Goal: Task Accomplishment & Management: Use online tool/utility

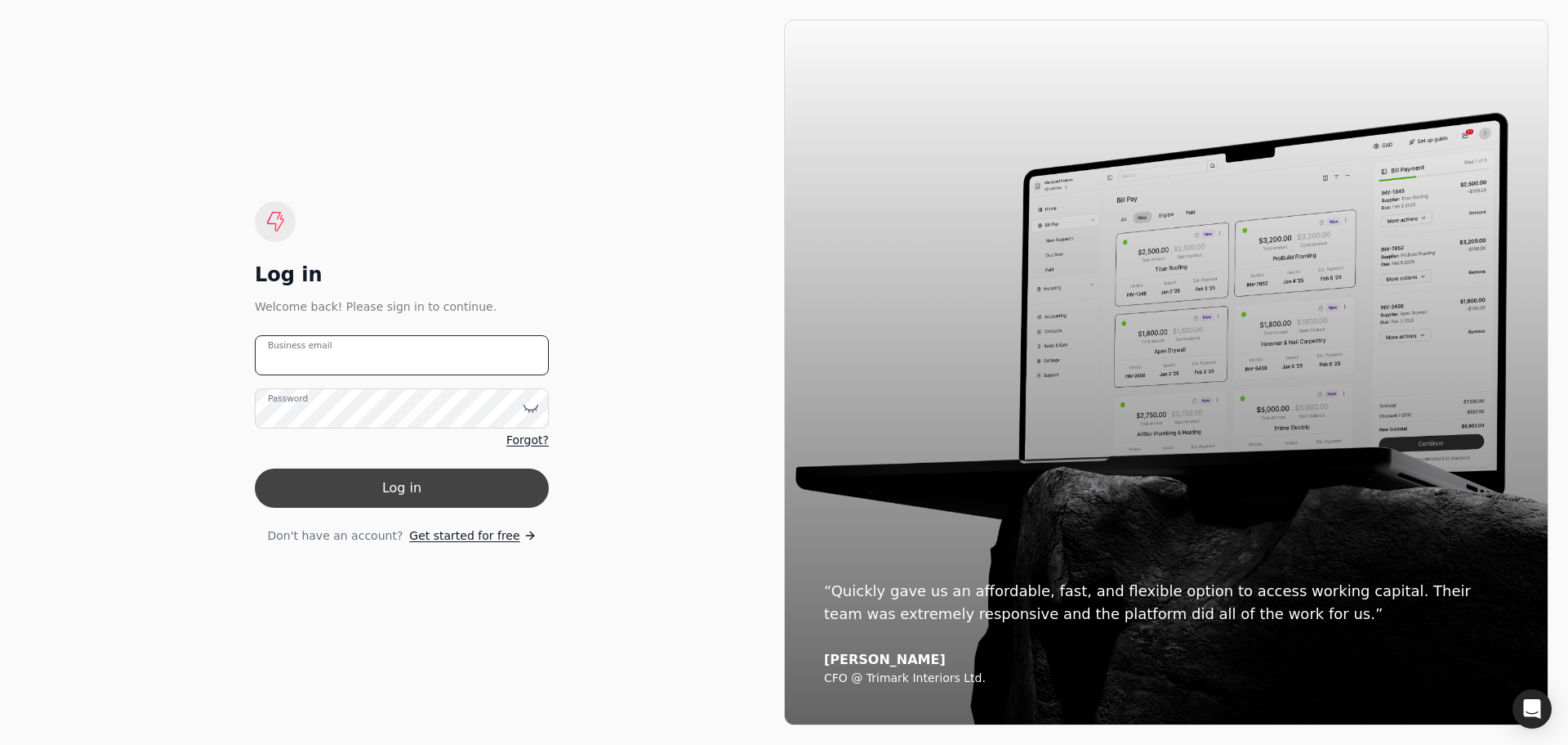
type email "[EMAIL_ADDRESS][PERSON_NAME][DOMAIN_NAME]"
click at [355, 484] on button "Log in" at bounding box center [402, 488] width 294 height 39
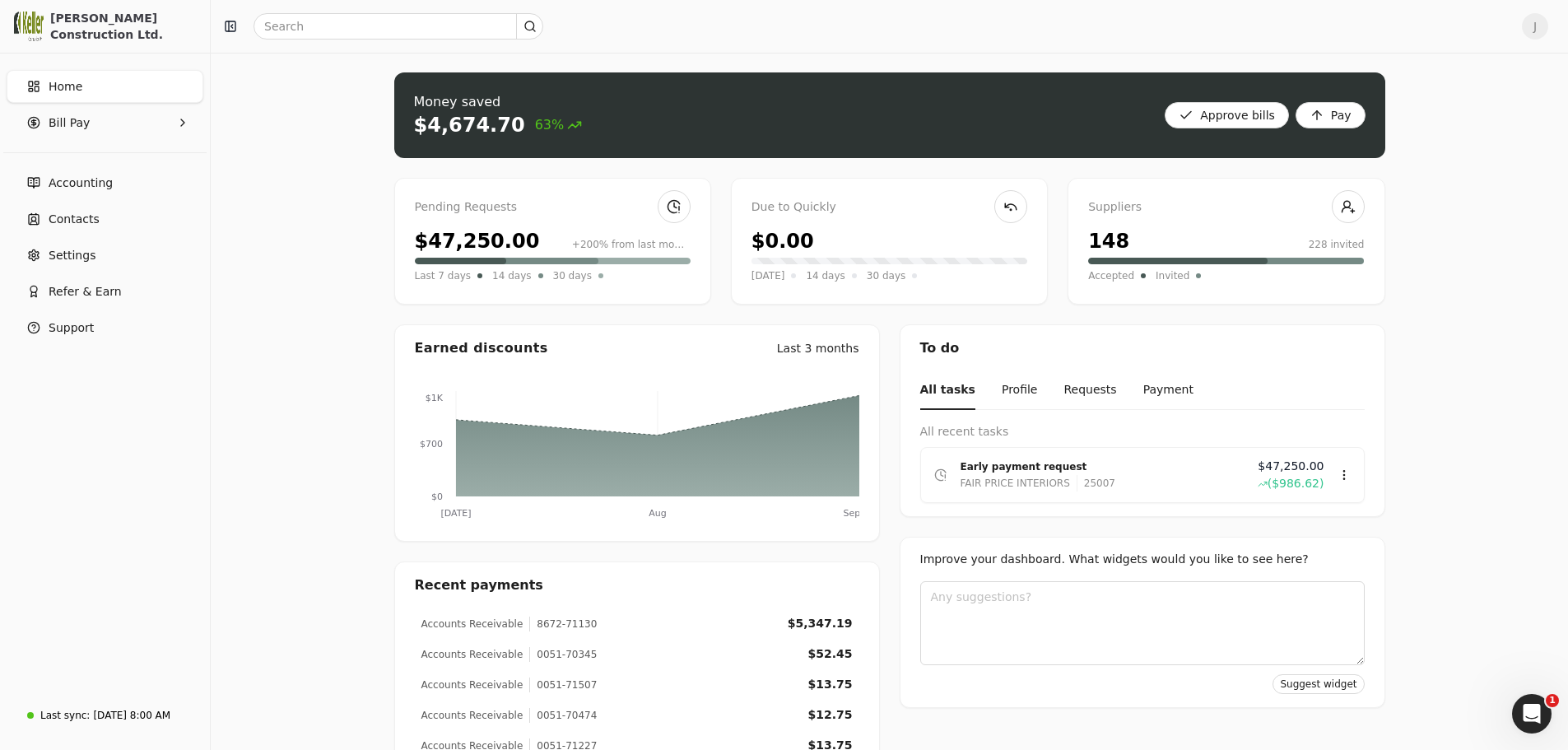
click at [533, 224] on div "Pending Requests $47,250.00 +200% from last month Last 7 days 14 days 30 days" at bounding box center [552, 241] width 317 height 127
click at [684, 206] on link at bounding box center [674, 206] width 33 height 33
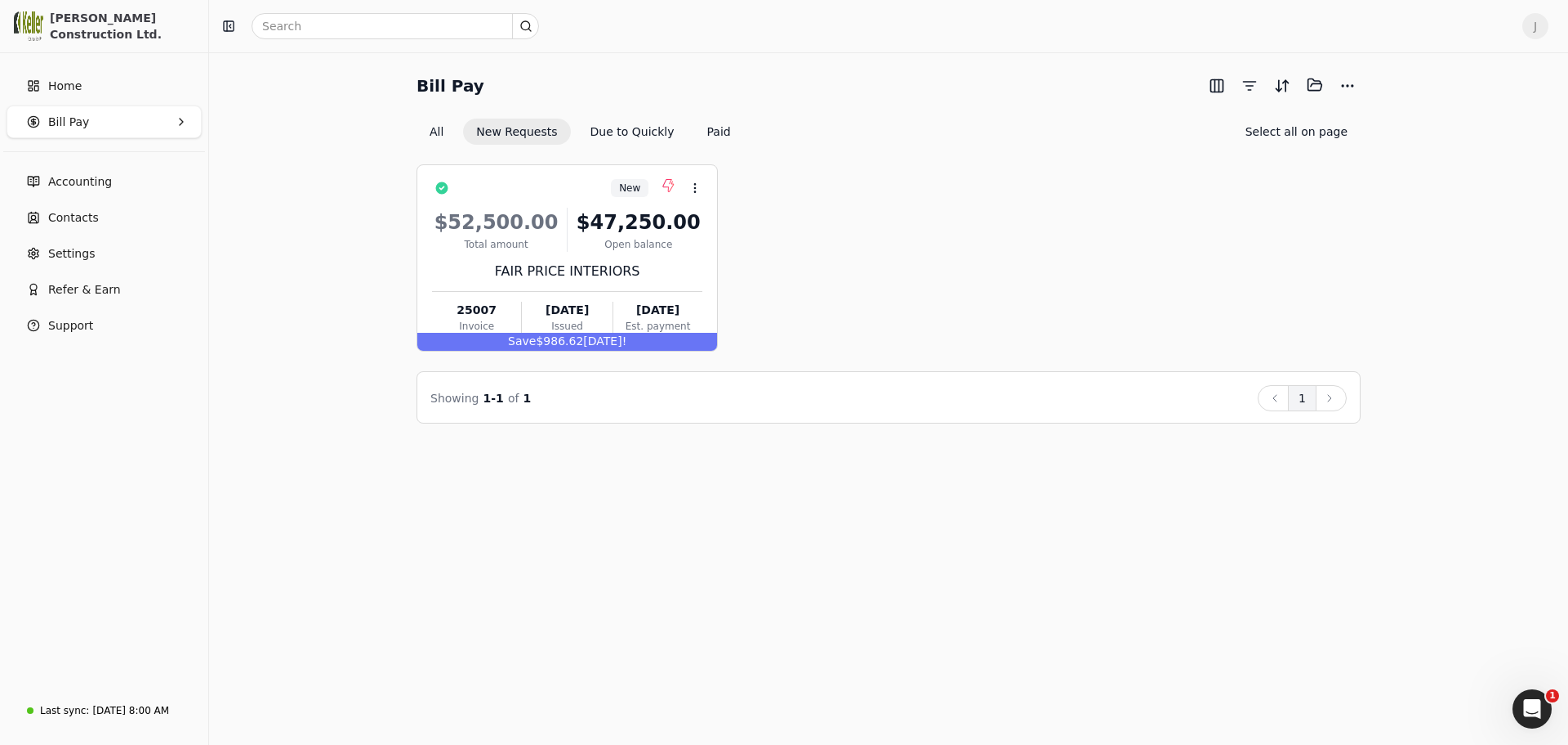
click at [965, 199] on div "New Context Menu Button $52,500.00 Total amount $47,250.00 Open balance FAIR PR…" at bounding box center [888, 258] width 945 height 187
click at [834, 189] on div "New Context Menu Button $52,500.00 Total amount $47,250.00 Open balance FAIR PR…" at bounding box center [888, 258] width 945 height 187
click at [243, 189] on div "Bill Pay Selected items: 0 All New Requests Due to Quickly Paid Select all on p…" at bounding box center [888, 247] width 1320 height 352
click at [116, 74] on link "Home" at bounding box center [104, 85] width 195 height 33
